Goal: Transaction & Acquisition: Book appointment/travel/reservation

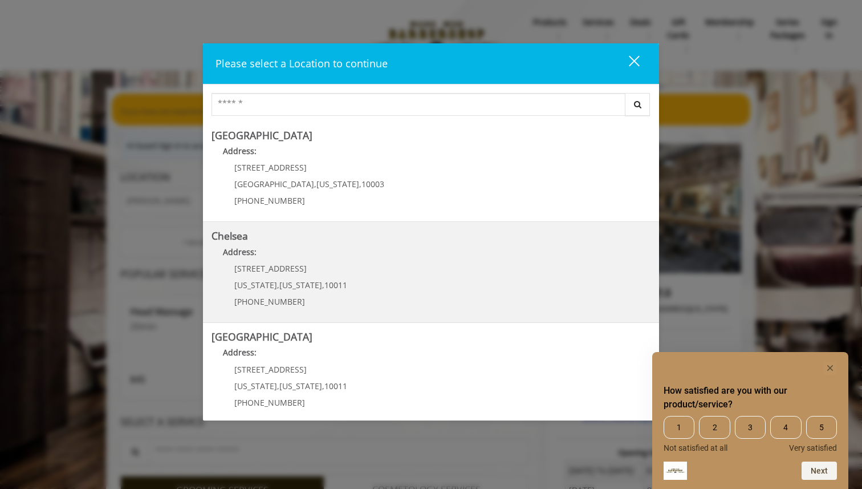
click at [346, 255] on p "Address:" at bounding box center [431, 255] width 439 height 18
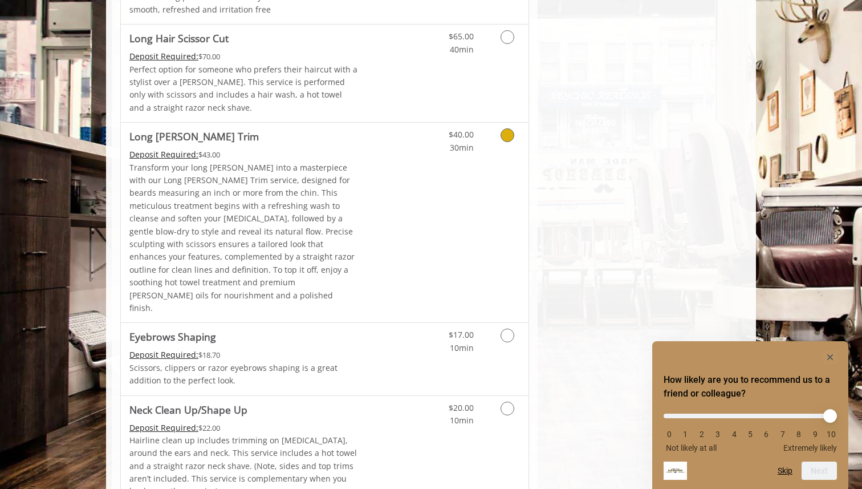
scroll to position [1791, 0]
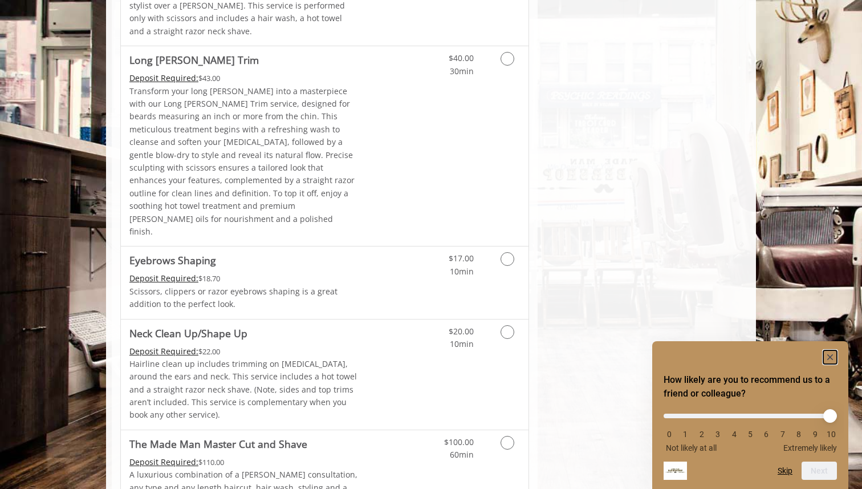
click at [833, 351] on rect "Hide survey" at bounding box center [831, 357] width 14 height 14
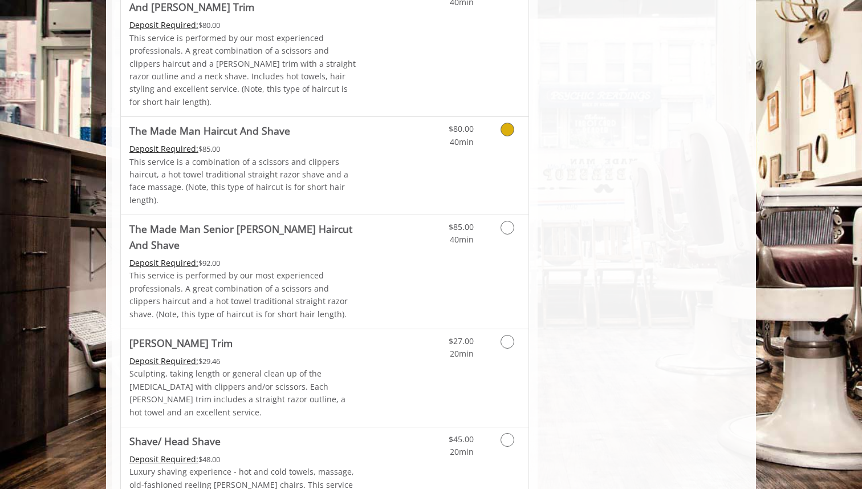
scroll to position [1202, 0]
click at [506, 432] on icon "Grooming services" at bounding box center [508, 439] width 14 height 14
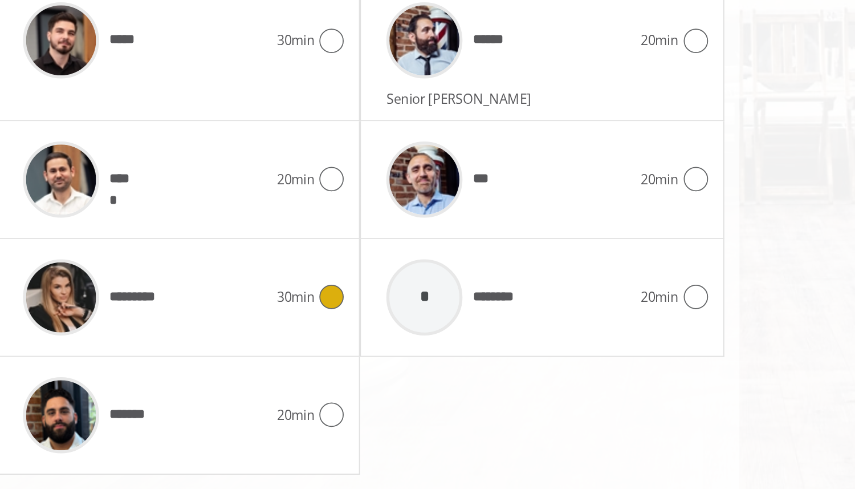
scroll to position [653, 0]
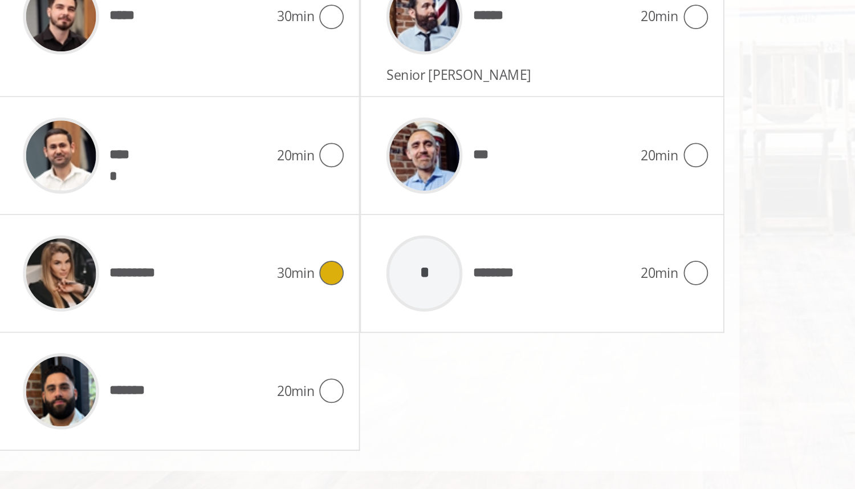
click at [224, 354] on div "*********" at bounding box center [200, 350] width 148 height 54
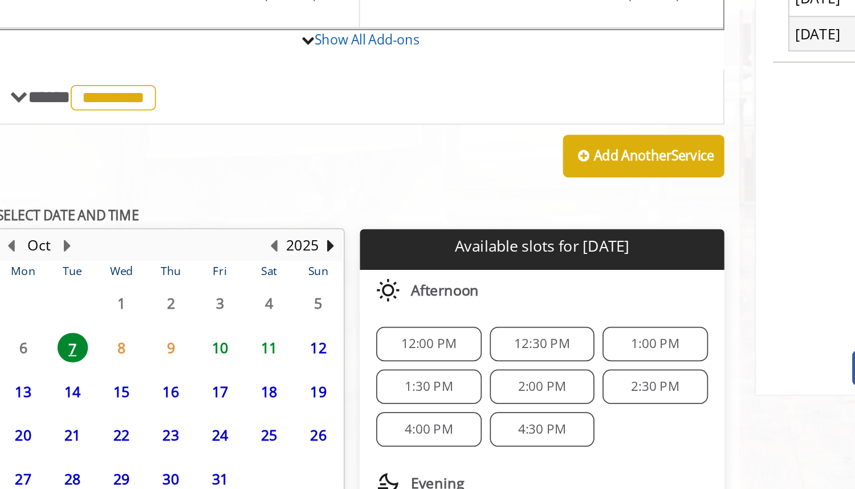
scroll to position [382, 0]
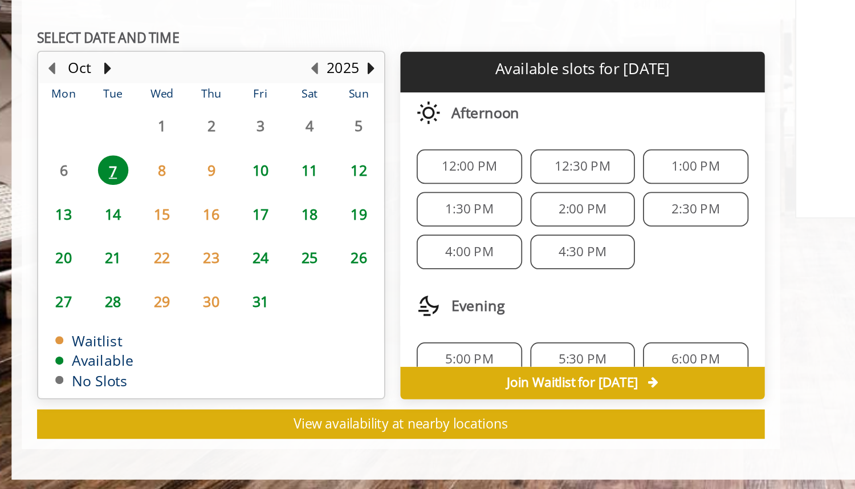
drag, startPoint x: 493, startPoint y: 233, endPoint x: 404, endPoint y: 238, distance: 89.1
click at [404, 238] on div "**********" at bounding box center [321, 182] width 409 height 546
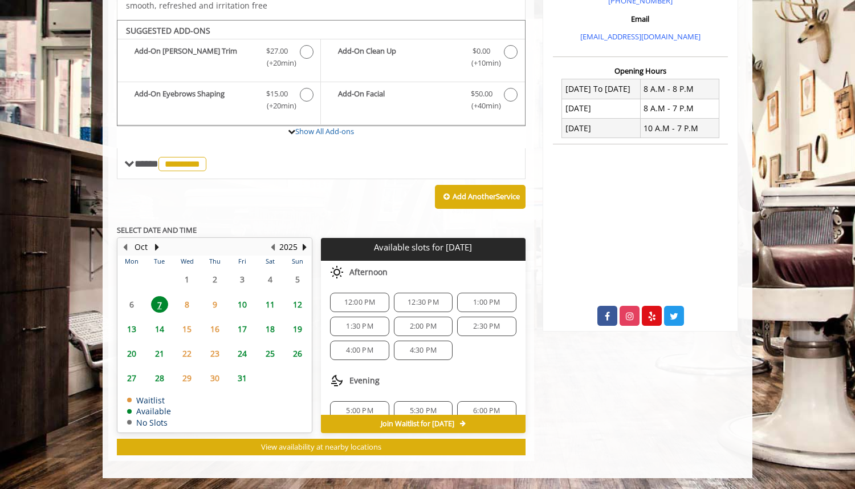
click at [31, 287] on body "**********" at bounding box center [427, 92] width 855 height 772
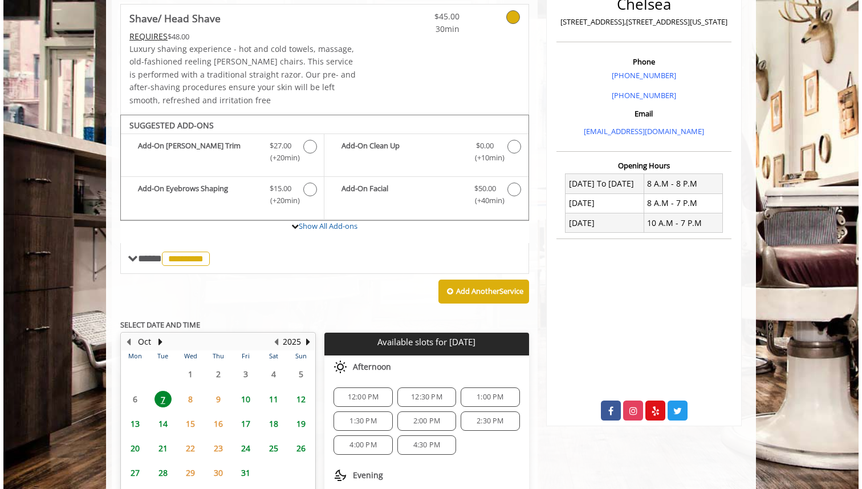
scroll to position [0, 0]
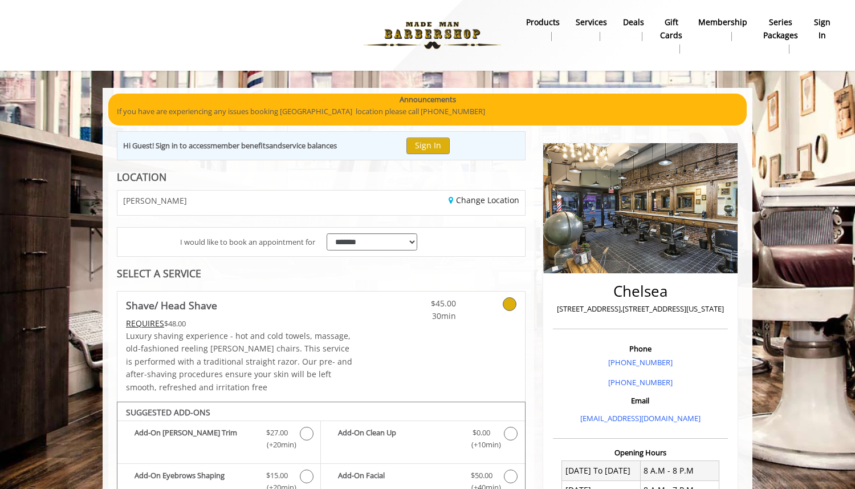
click at [147, 320] on Shave "REQUIRES" at bounding box center [145, 323] width 38 height 11
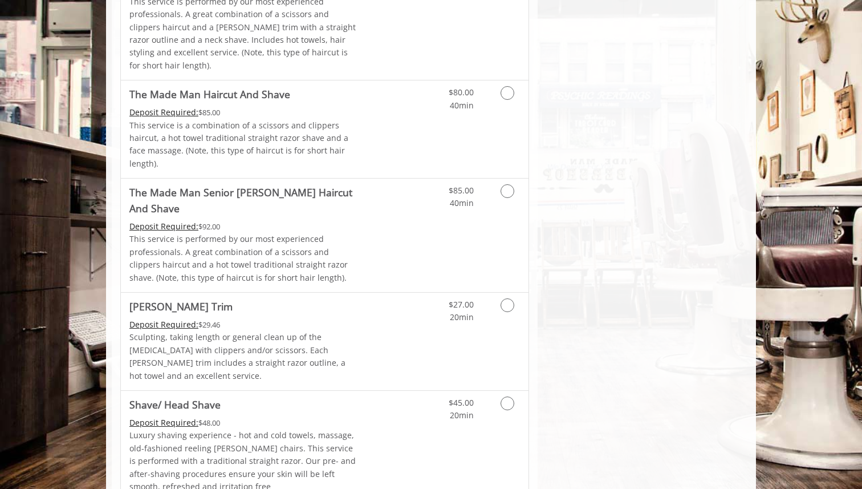
scroll to position [1291, 0]
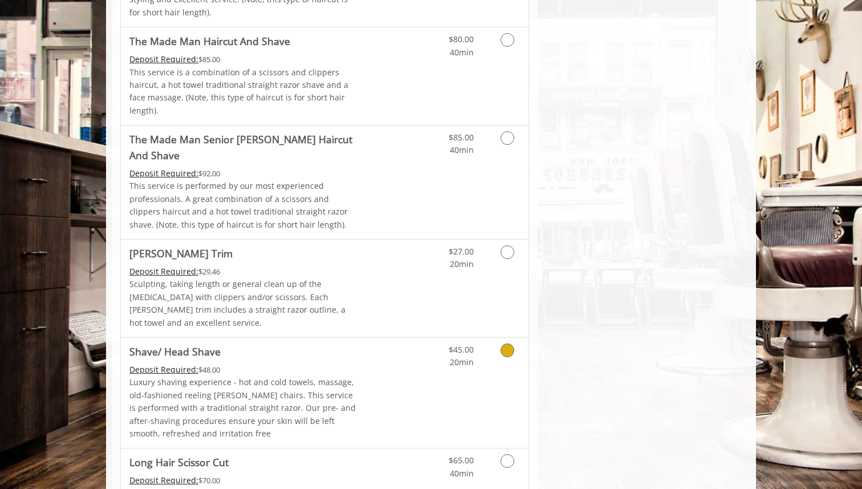
click at [354, 376] on p "Luxury shaving experience - hot and cold towels, massage, old-fashioned reeling…" at bounding box center [243, 408] width 229 height 64
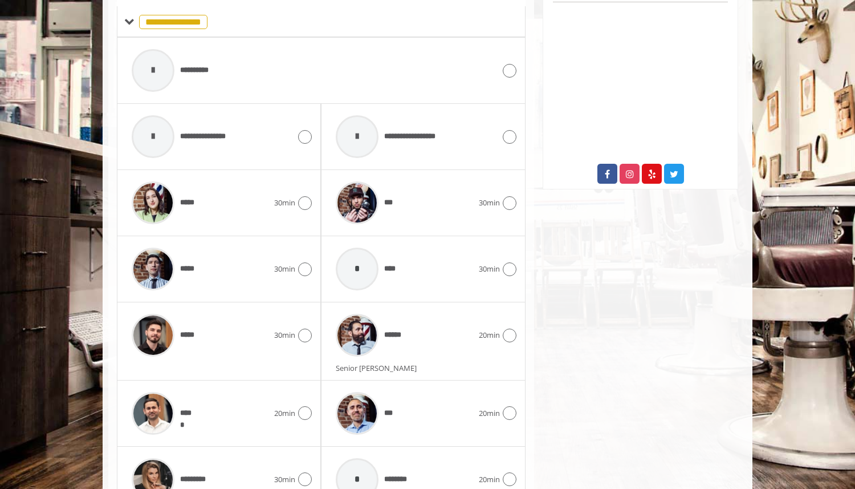
scroll to position [653, 0]
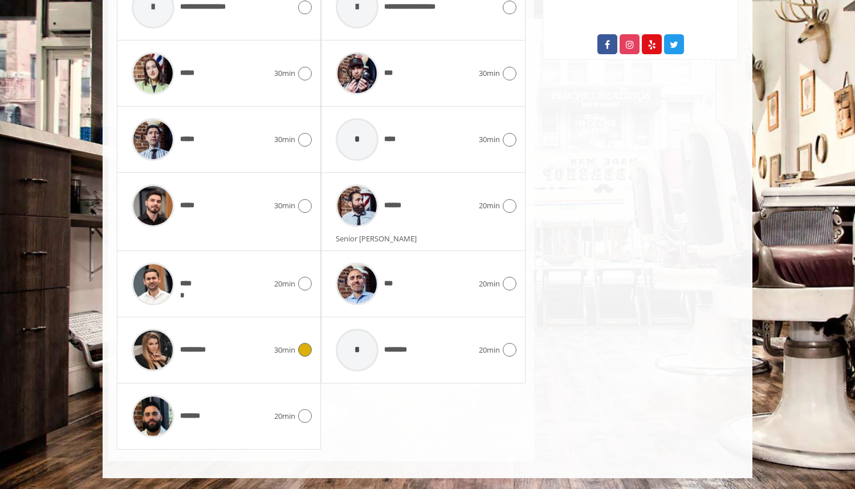
click at [283, 346] on span "30min" at bounding box center [284, 350] width 21 height 12
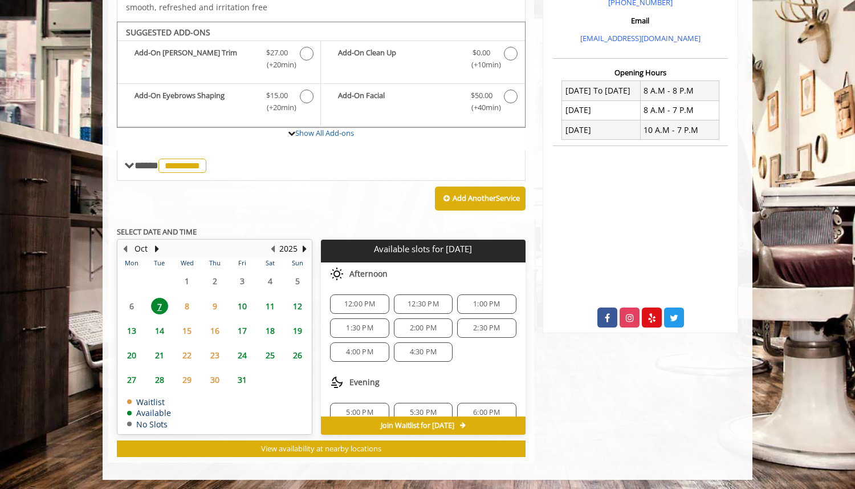
scroll to position [382, 0]
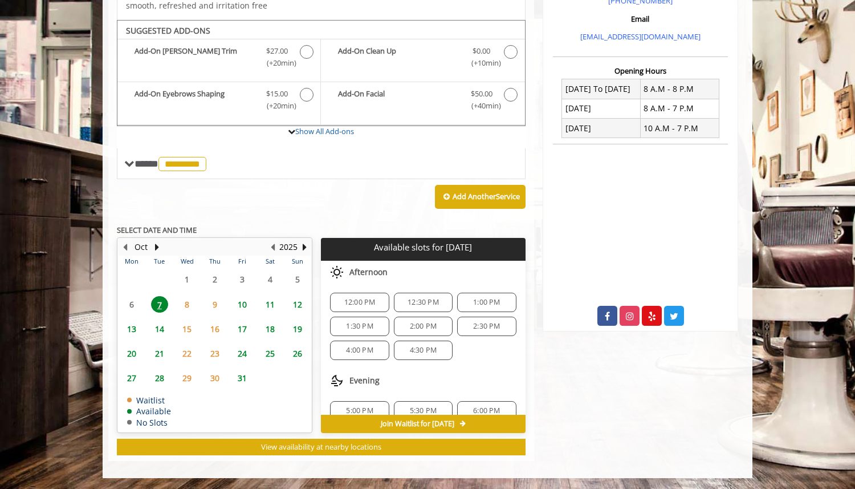
click at [186, 305] on span "8" at bounding box center [187, 304] width 17 height 17
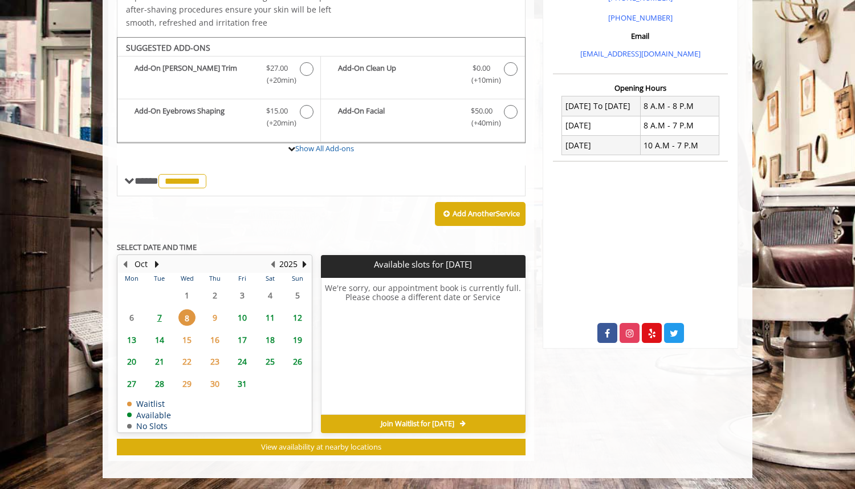
click at [242, 319] on span "10" at bounding box center [242, 317] width 17 height 17
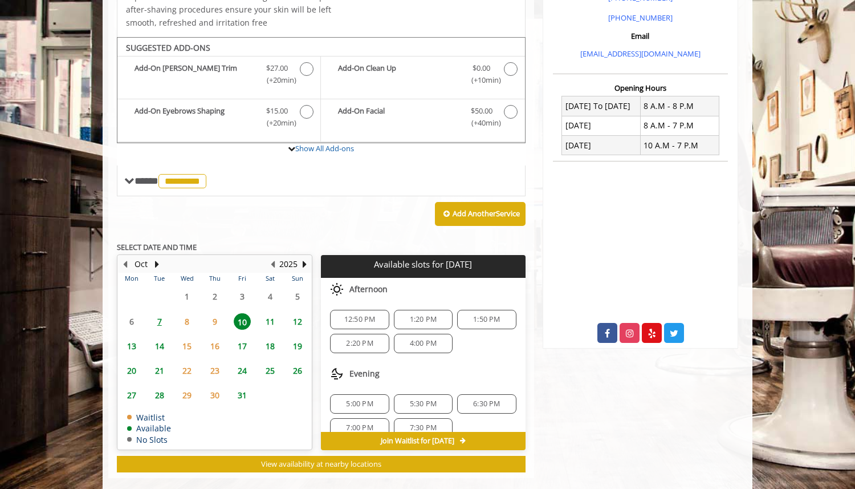
scroll to position [382, 0]
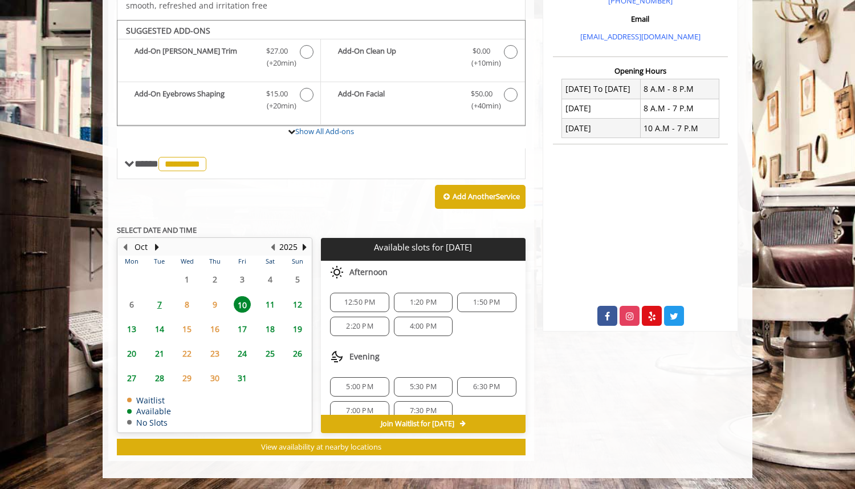
click at [163, 303] on span "7" at bounding box center [159, 304] width 17 height 17
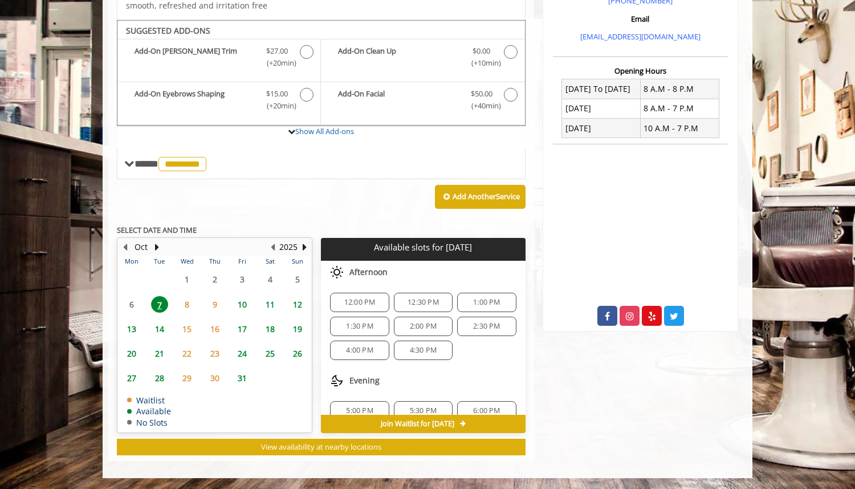
click at [475, 301] on span "1:00 PM" at bounding box center [486, 302] width 27 height 9
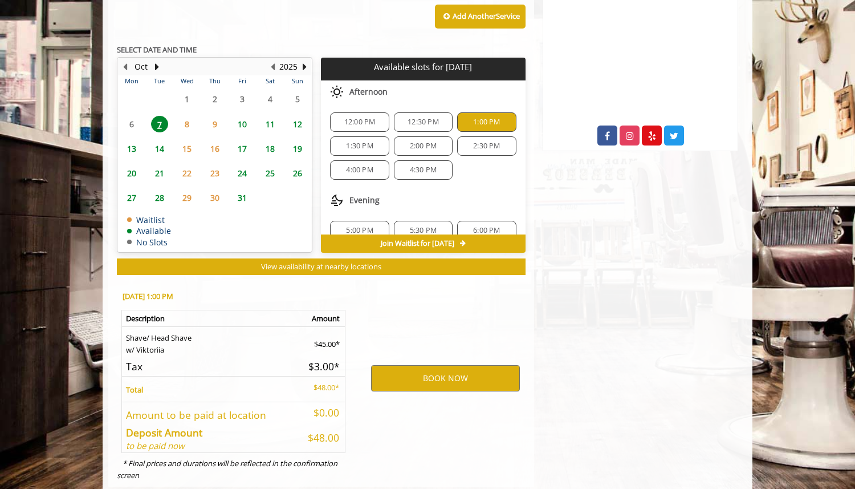
scroll to position [587, 0]
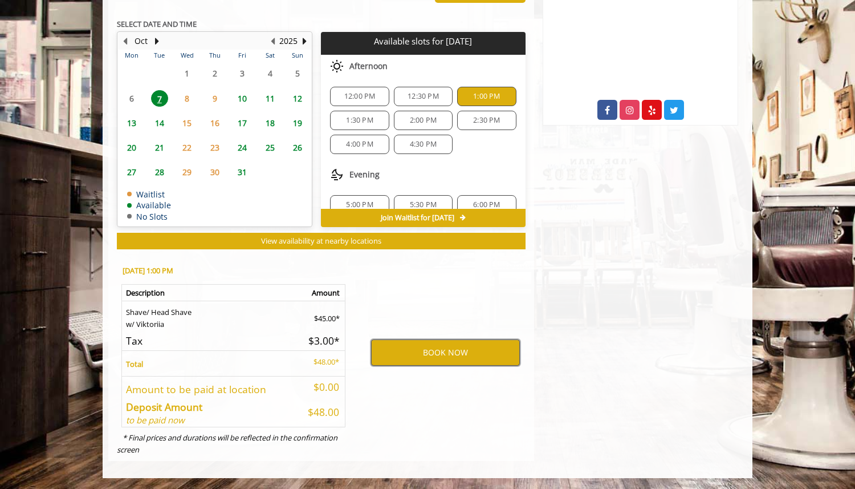
click at [420, 346] on button "BOOK NOW" at bounding box center [445, 352] width 149 height 26
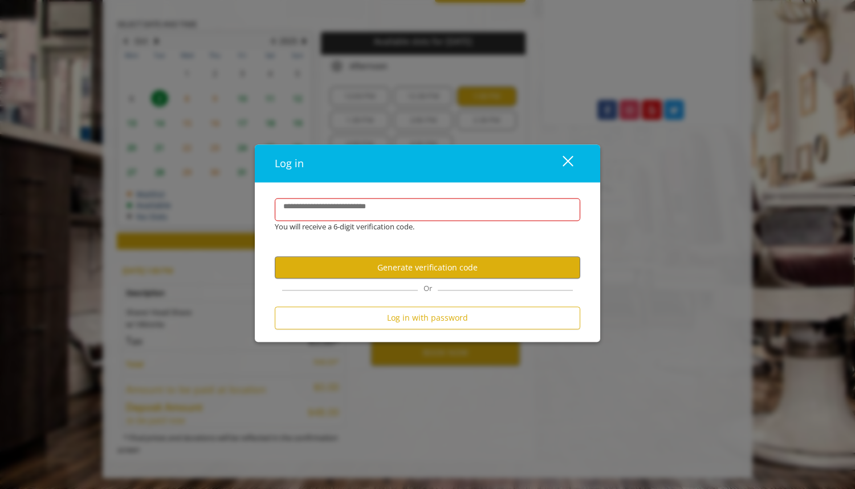
click at [574, 159] on button "close" at bounding box center [561, 163] width 39 height 23
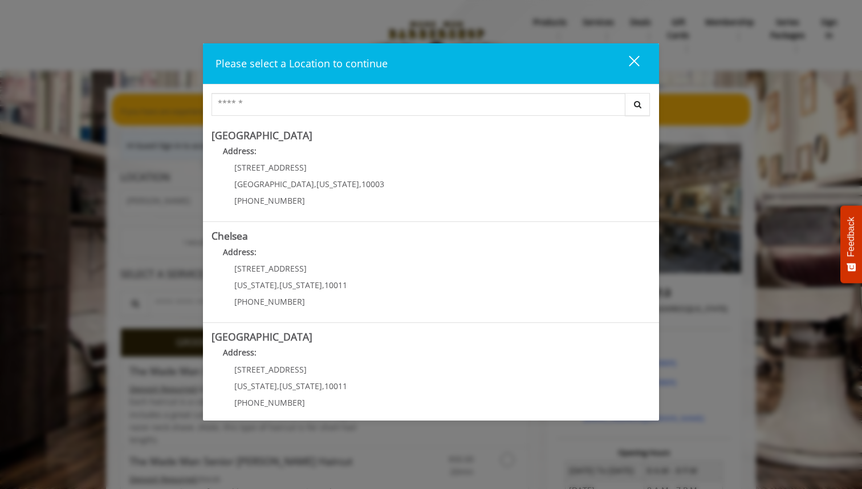
click at [632, 59] on div "close dialog" at bounding box center [634, 61] width 11 height 11
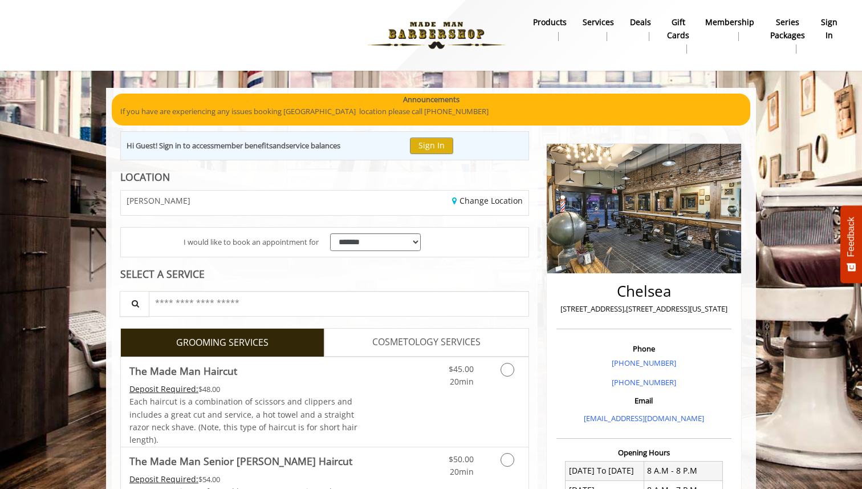
click at [608, 22] on b "Services" at bounding box center [598, 22] width 31 height 13
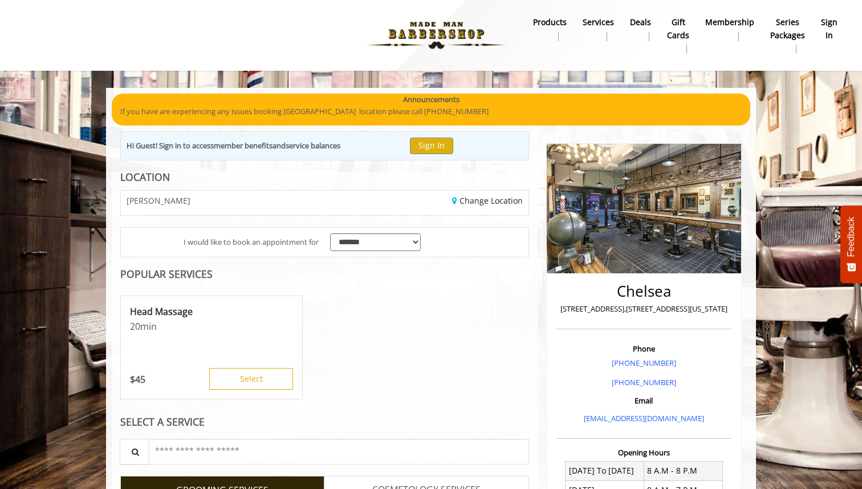
click at [426, 48] on img at bounding box center [436, 35] width 157 height 63
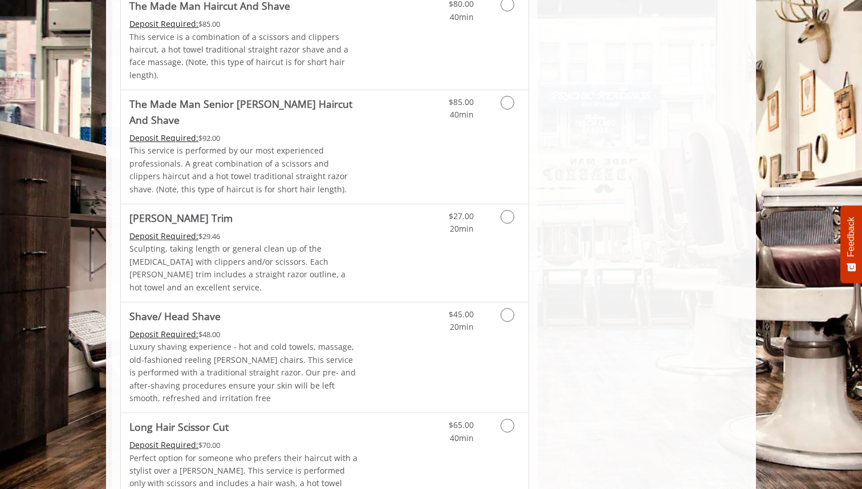
scroll to position [1531, 0]
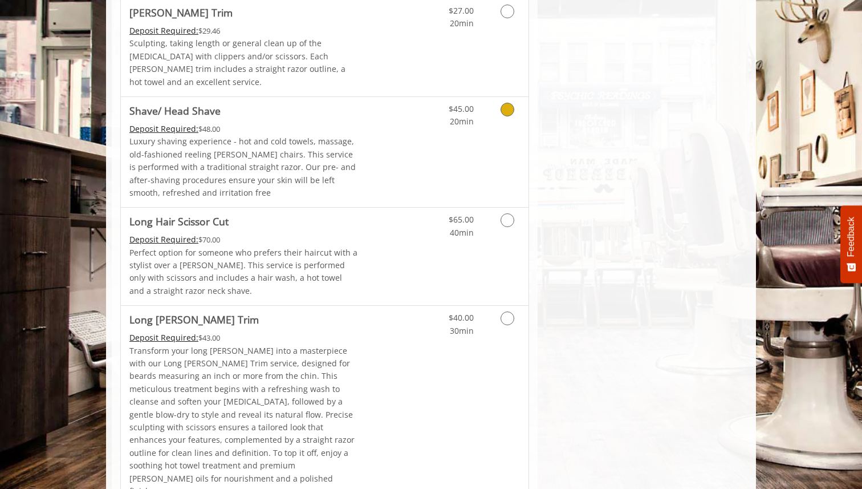
click at [497, 97] on link "Grooming services" at bounding box center [505, 112] width 29 height 31
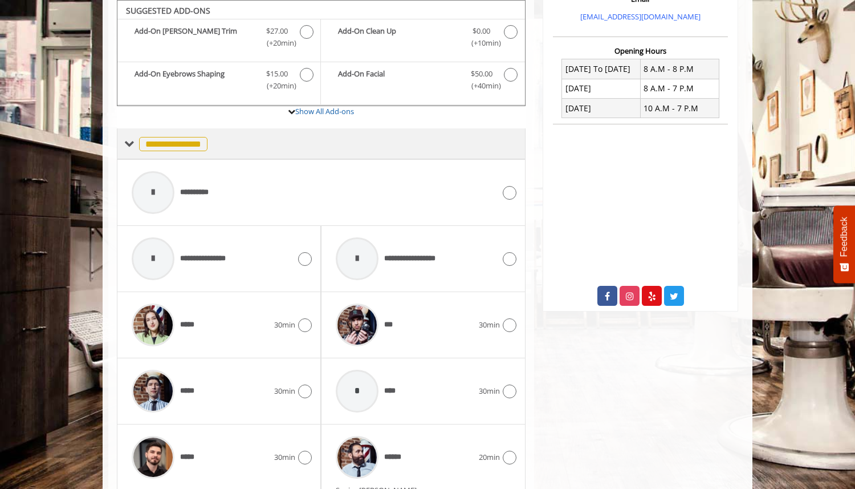
scroll to position [595, 0]
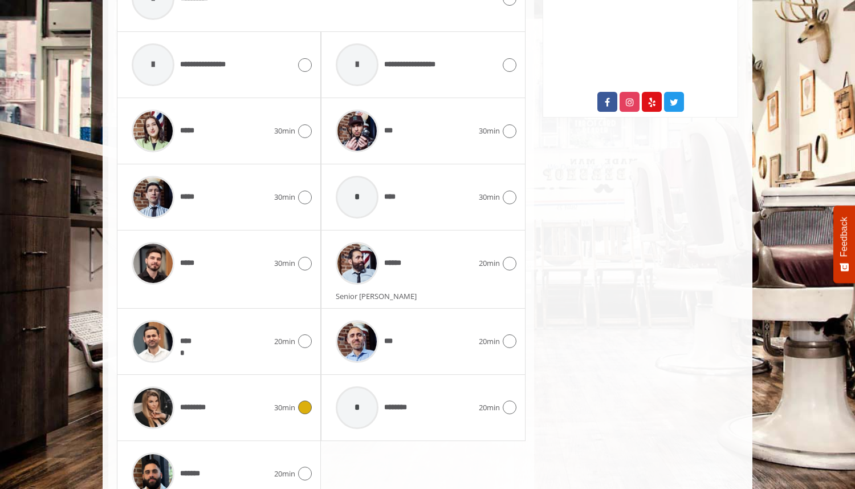
click at [198, 412] on span "*********" at bounding box center [194, 408] width 28 height 12
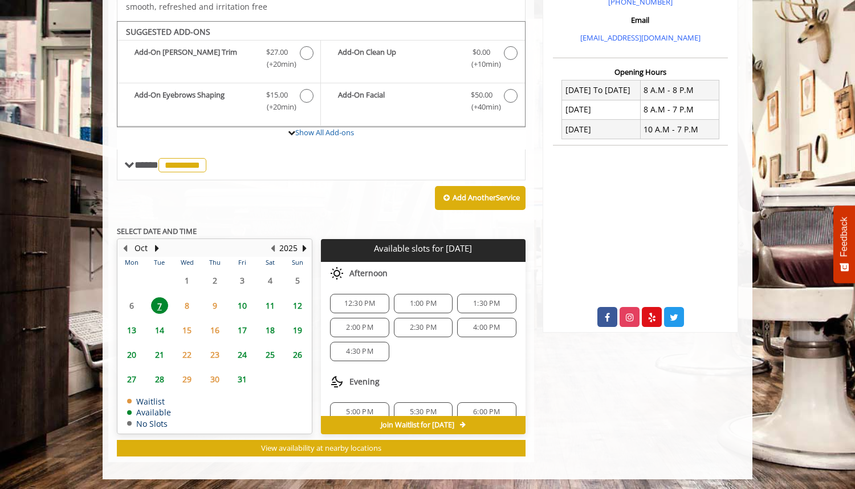
scroll to position [382, 0]
